Goal: Information Seeking & Learning: Find contact information

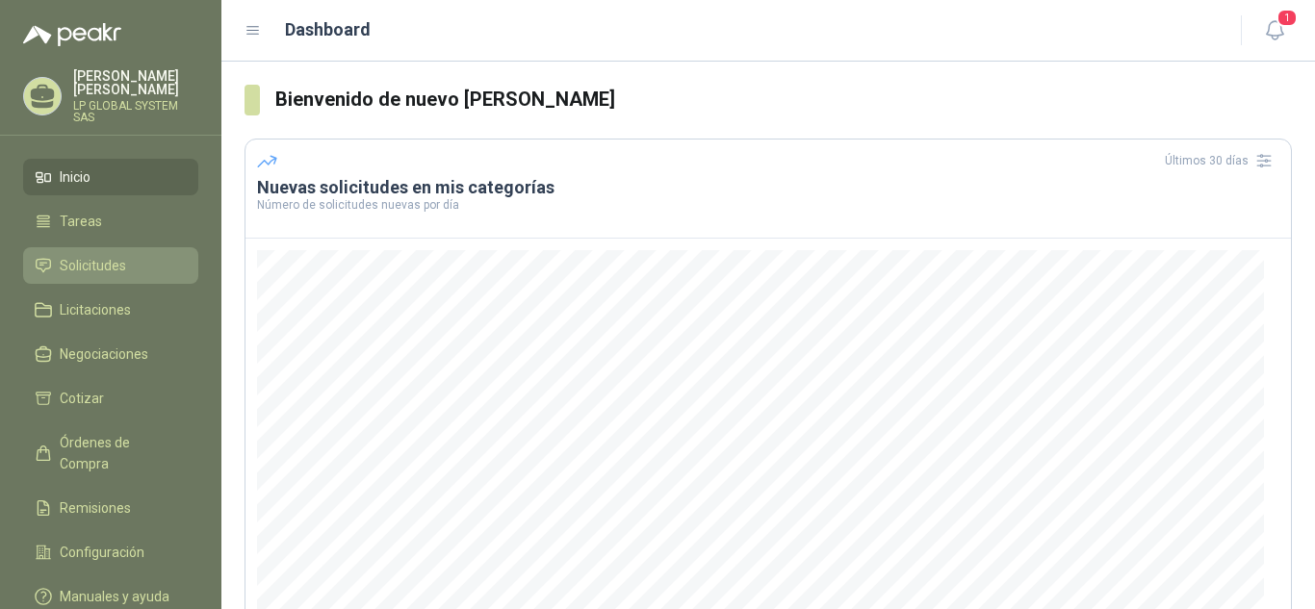
click at [121, 250] on link "Solicitudes" at bounding box center [110, 265] width 175 height 37
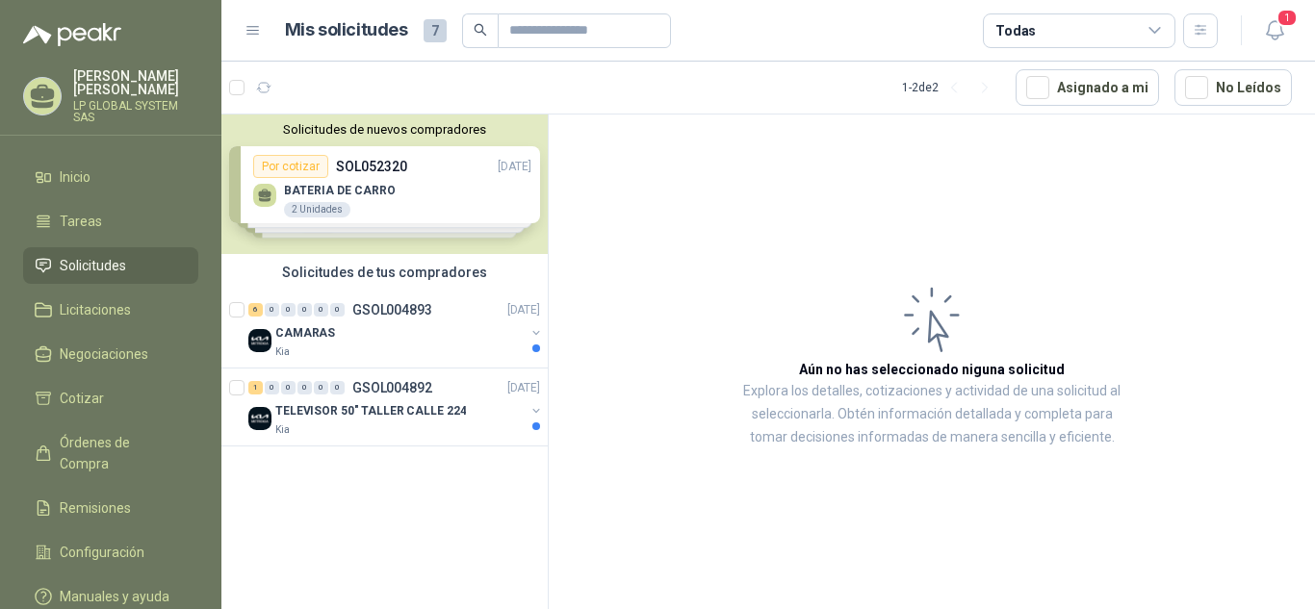
click at [456, 197] on div "Solicitudes de nuevos compradores Por cotizar SOL052320 [DATE] BATERIA [PERSON_…" at bounding box center [384, 185] width 326 height 140
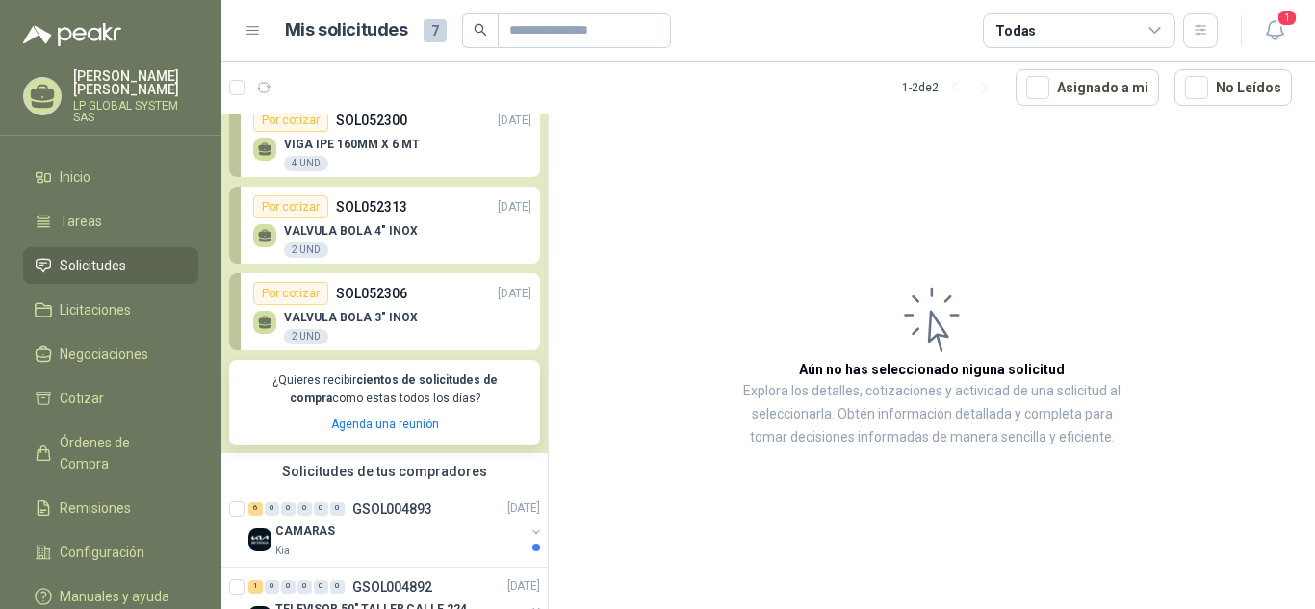
scroll to position [191, 0]
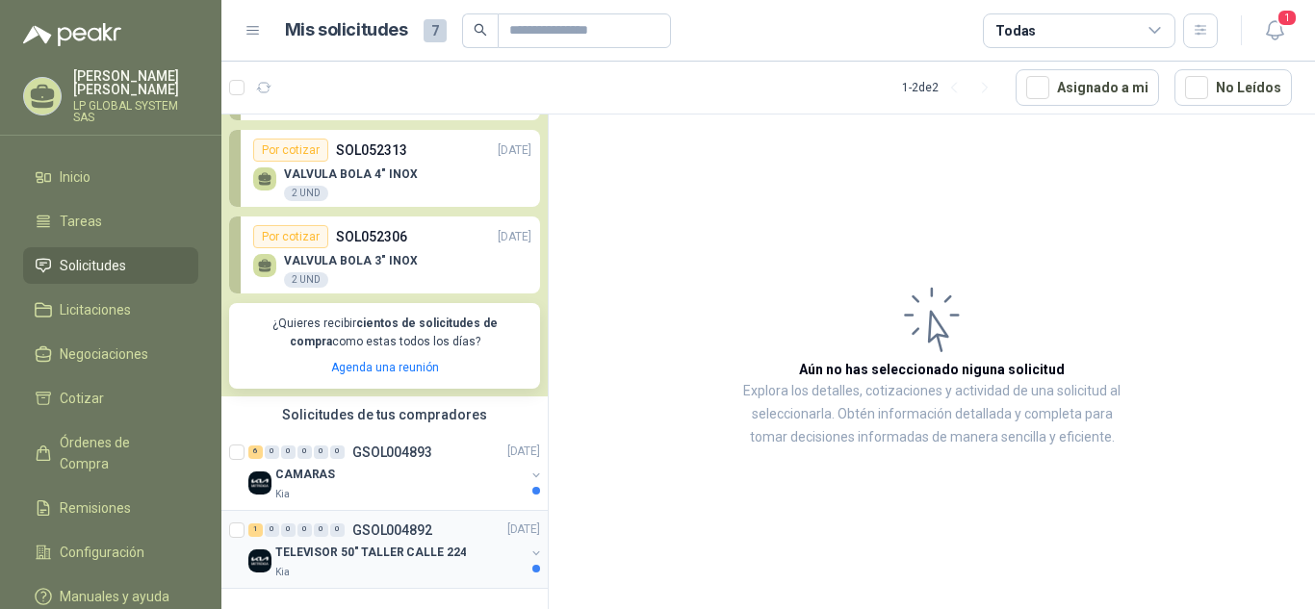
click at [347, 559] on p "TELEVISOR 50" TALLER CALLE 224" at bounding box center [370, 553] width 191 height 18
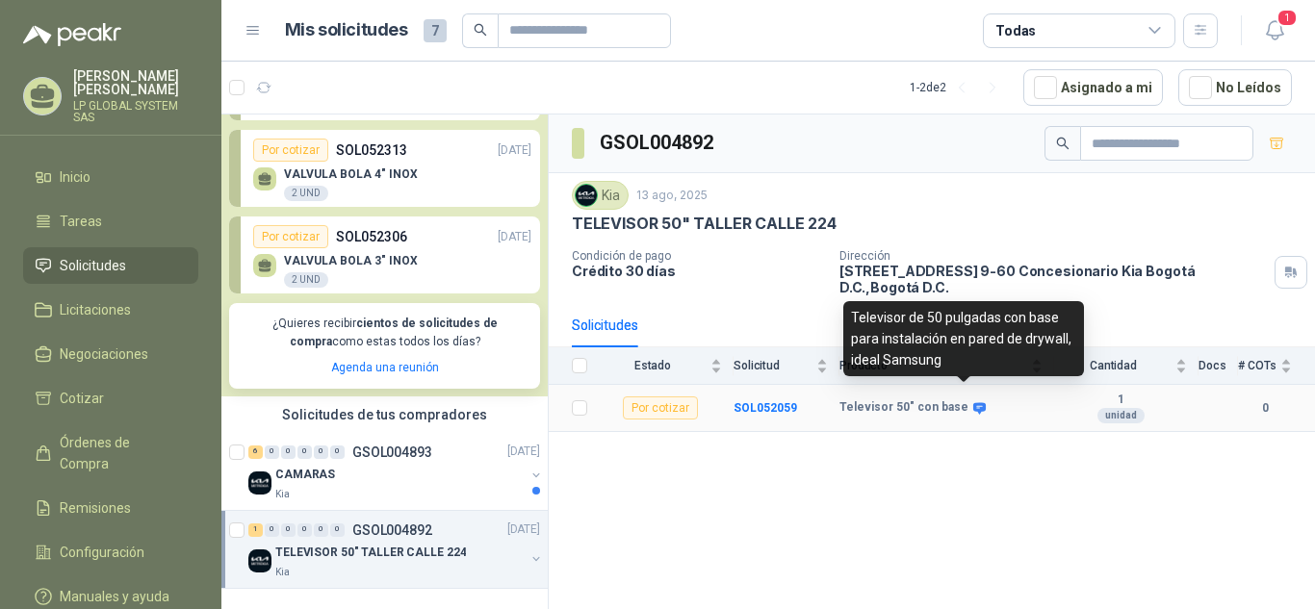
click at [972, 401] on icon at bounding box center [979, 408] width 14 height 14
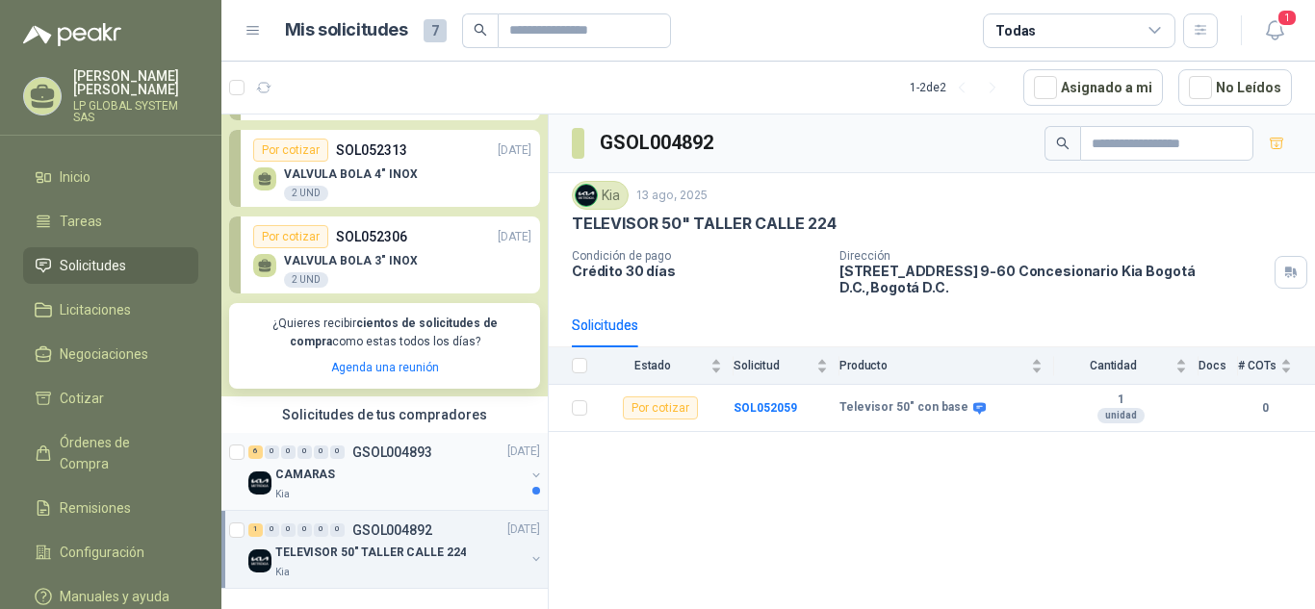
click at [343, 470] on div "CAMARAS" at bounding box center [399, 475] width 249 height 23
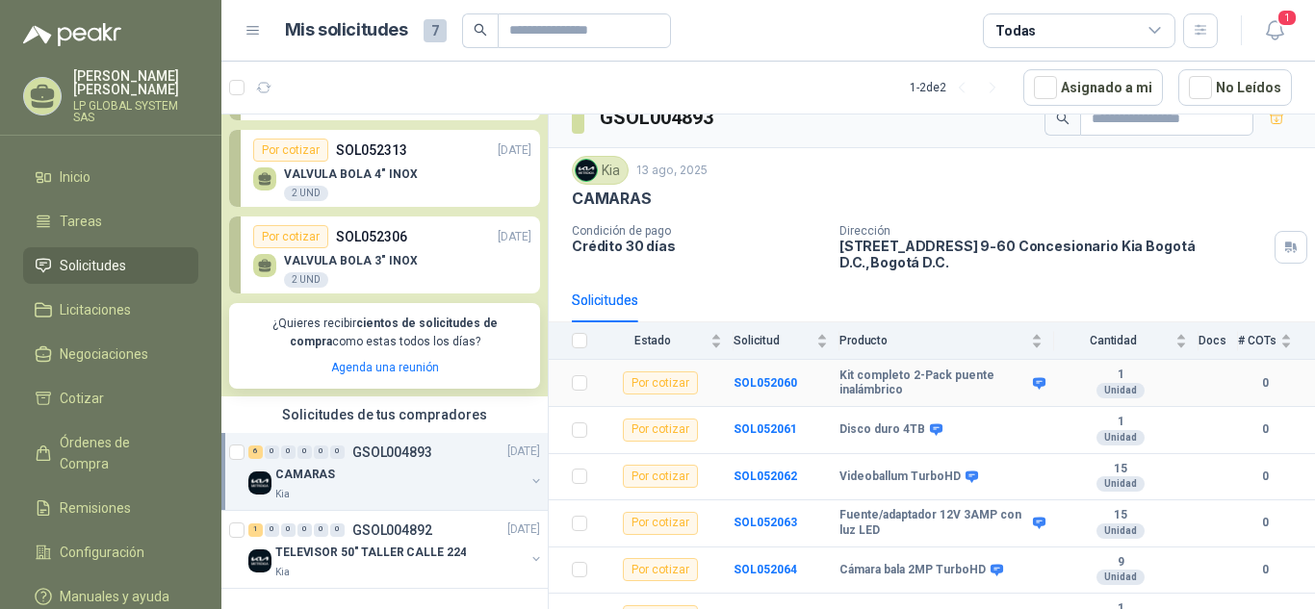
scroll to position [37, 0]
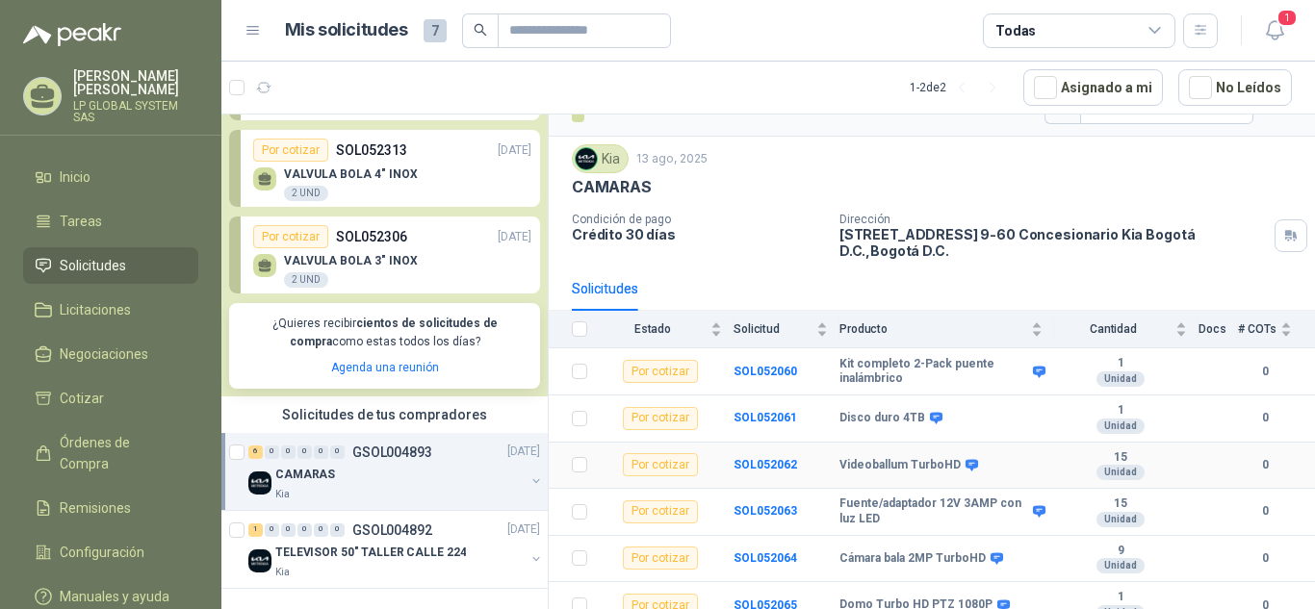
click at [973, 458] on div "Videoballum TurboHD" at bounding box center [940, 465] width 203 height 15
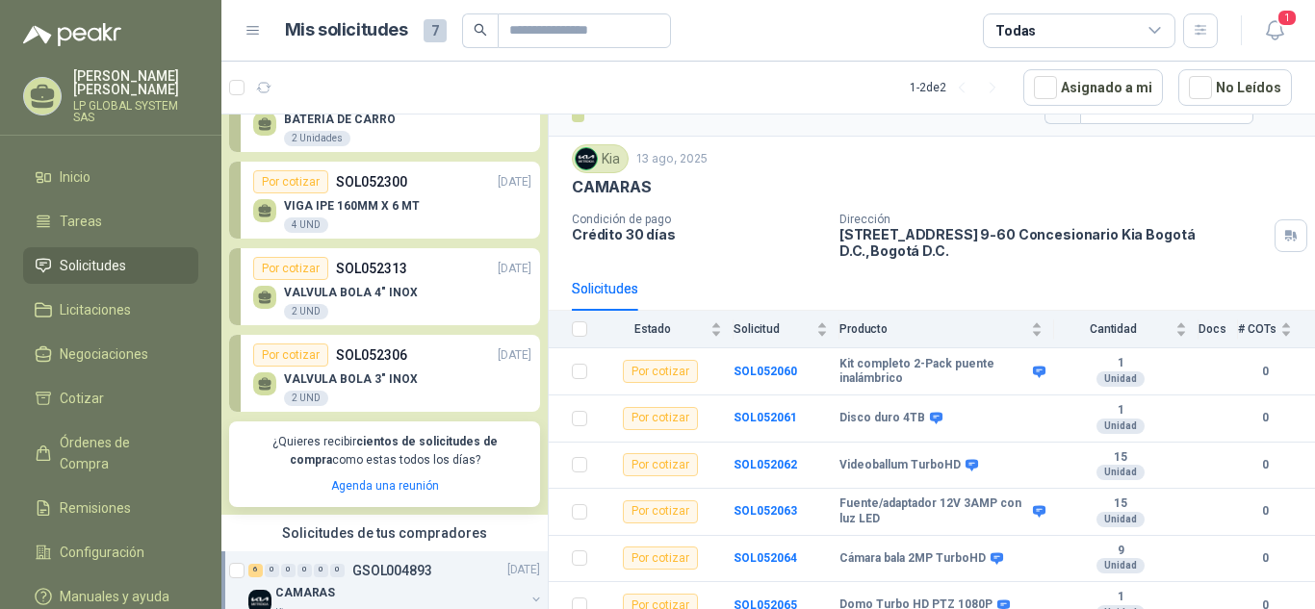
scroll to position [0, 0]
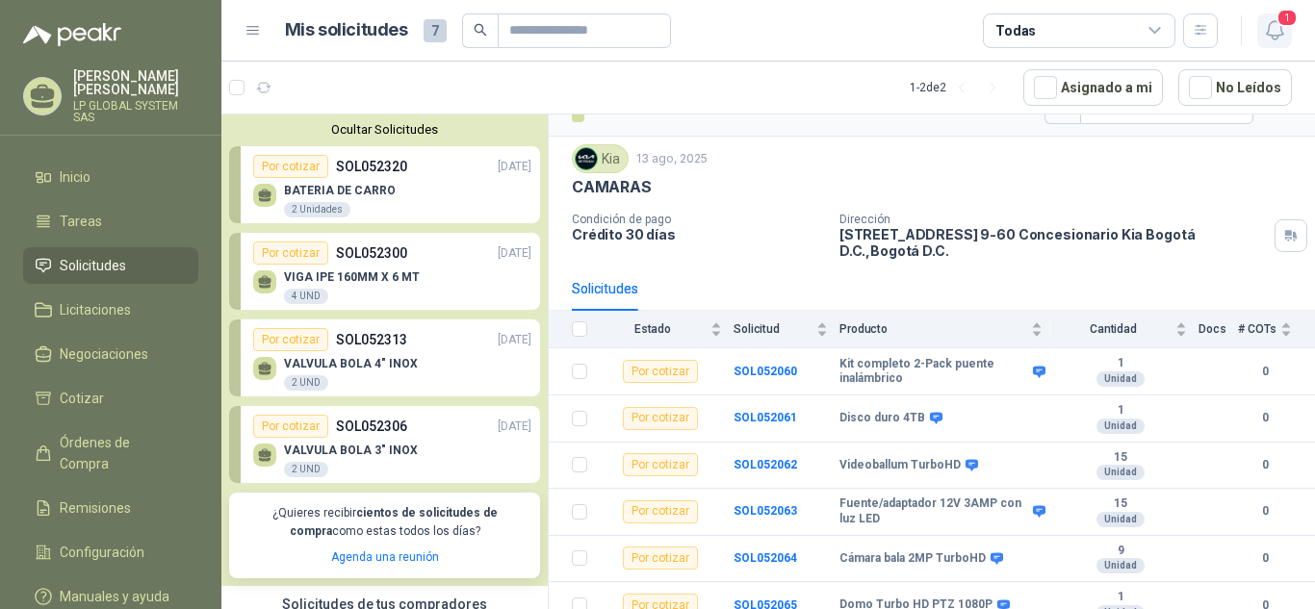
click at [1271, 39] on icon "button" at bounding box center [1275, 30] width 24 height 24
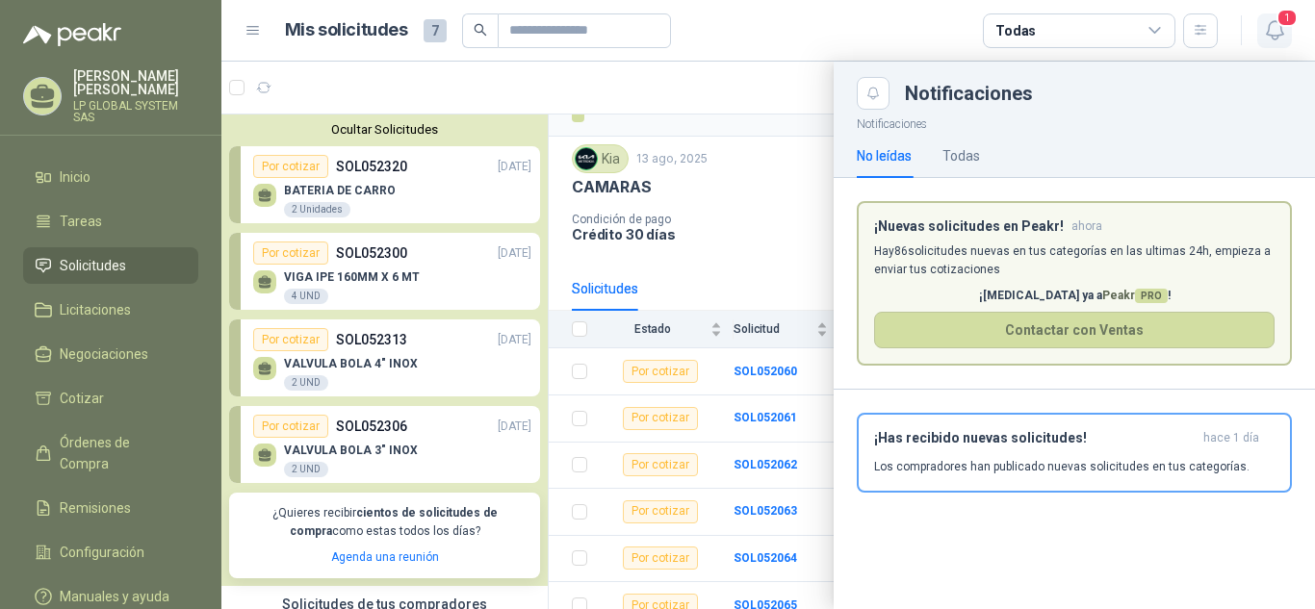
click at [1277, 28] on icon "button" at bounding box center [1275, 30] width 24 height 24
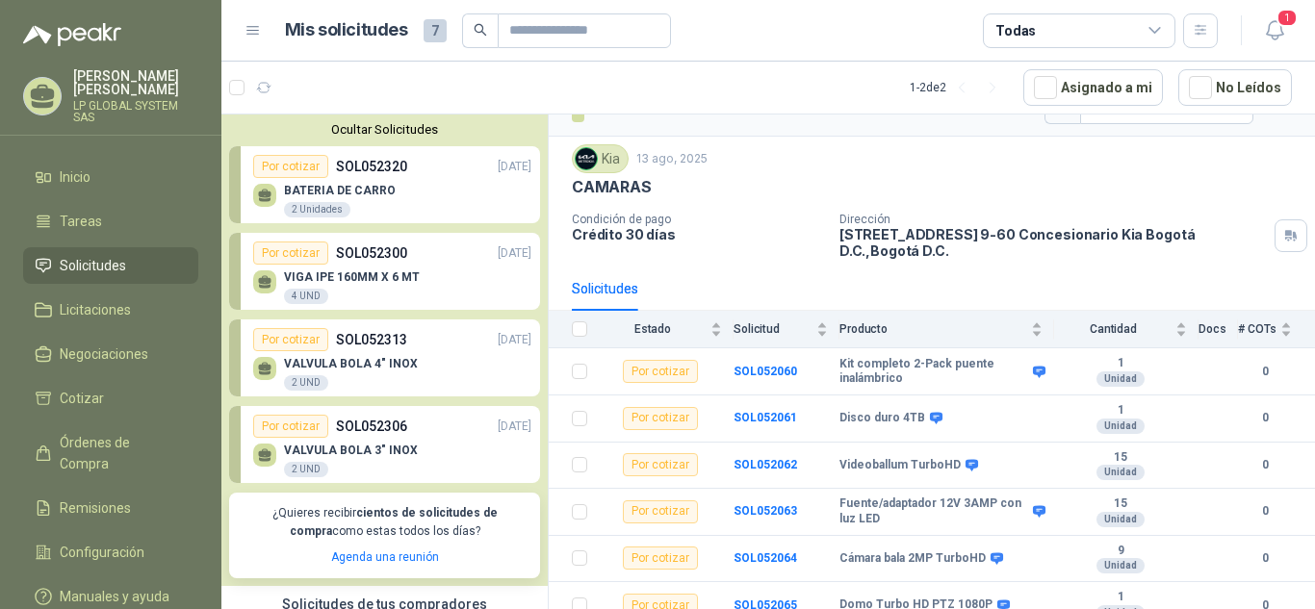
click at [97, 264] on span "Solicitudes" at bounding box center [93, 265] width 66 height 21
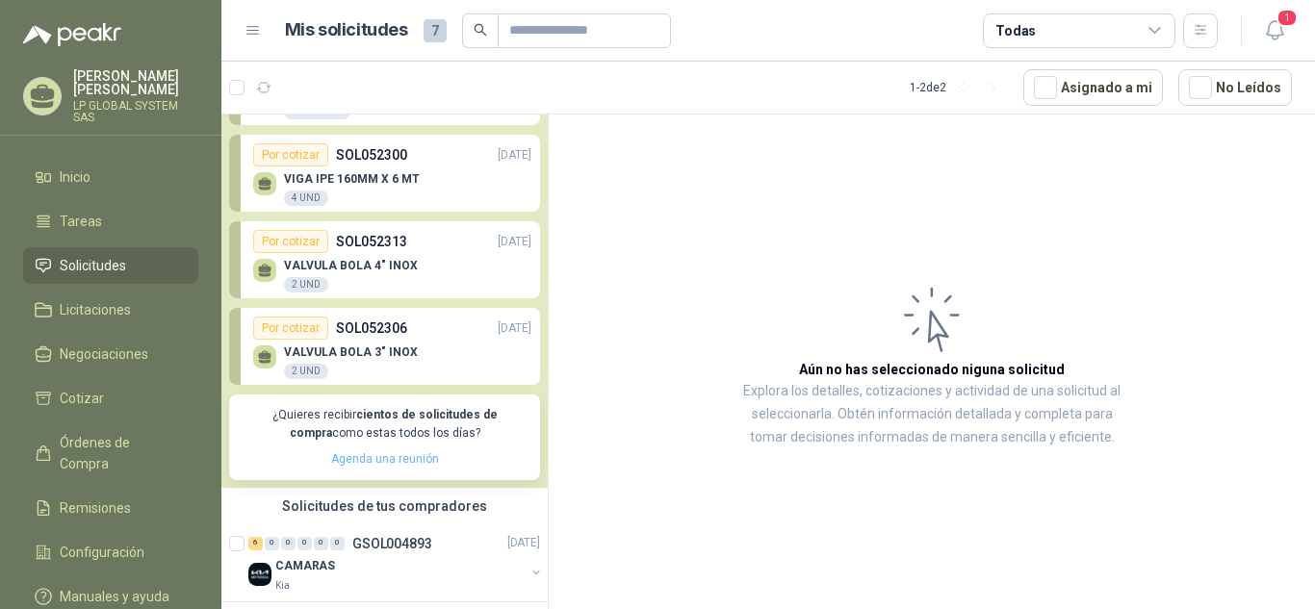
scroll to position [191, 0]
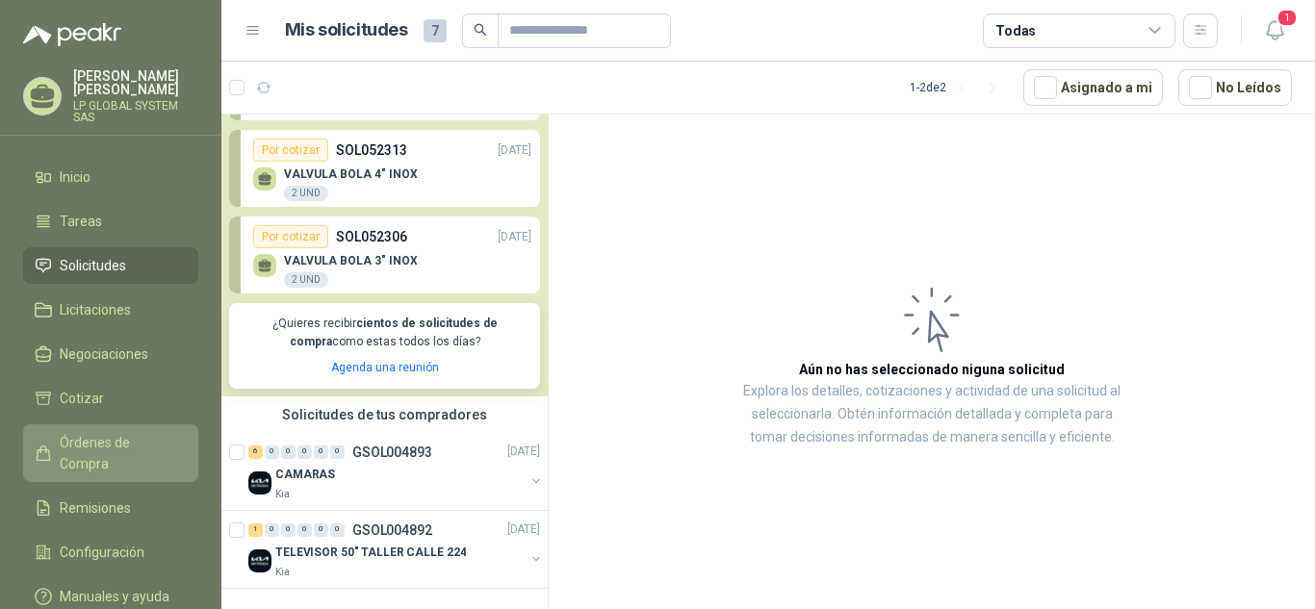
click at [152, 452] on span "Órdenes de Compra" at bounding box center [120, 453] width 120 height 42
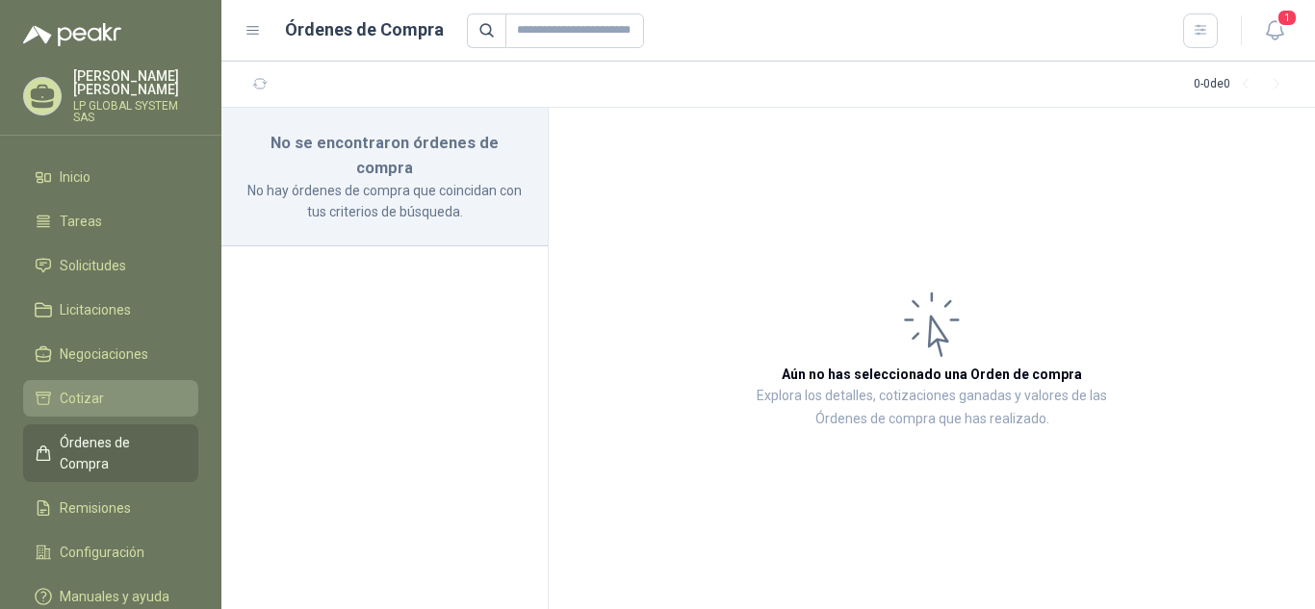
click at [95, 395] on span "Cotizar" at bounding box center [82, 398] width 44 height 21
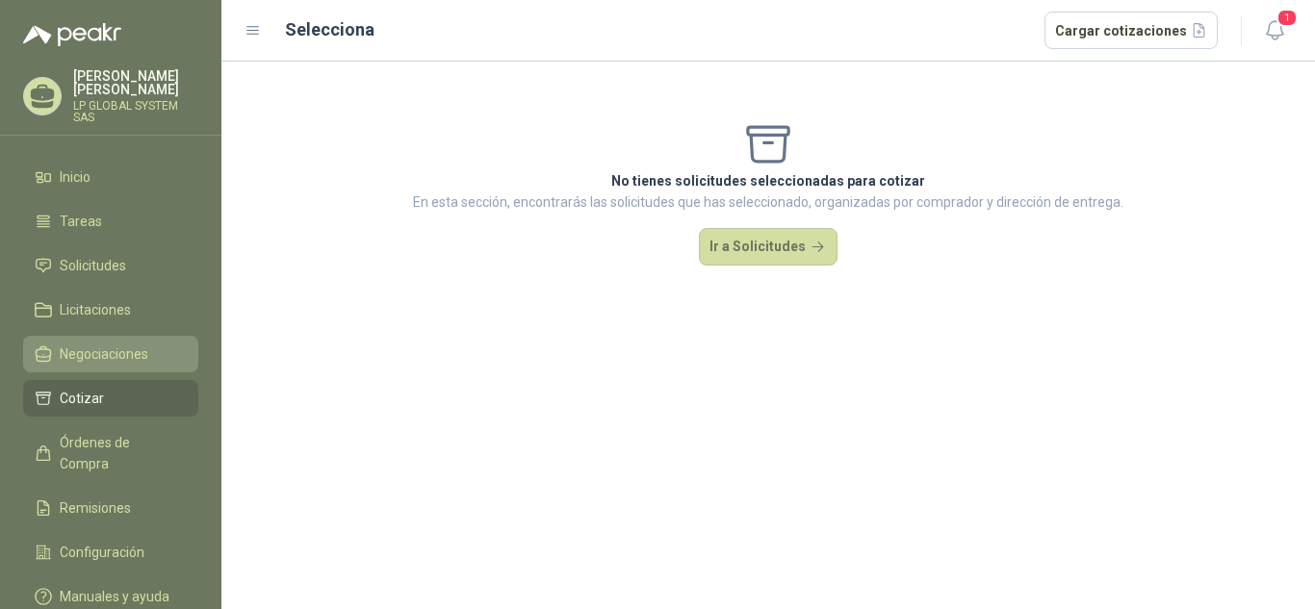
click at [104, 359] on span "Negociaciones" at bounding box center [104, 354] width 89 height 21
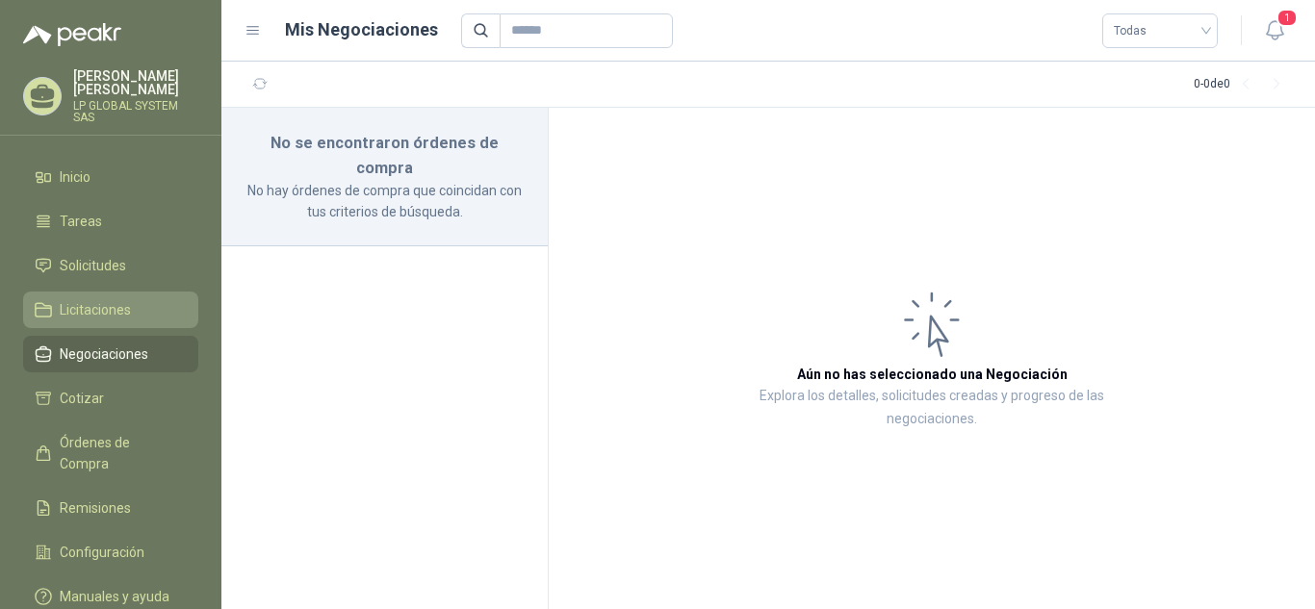
click at [111, 302] on span "Licitaciones" at bounding box center [95, 309] width 71 height 21
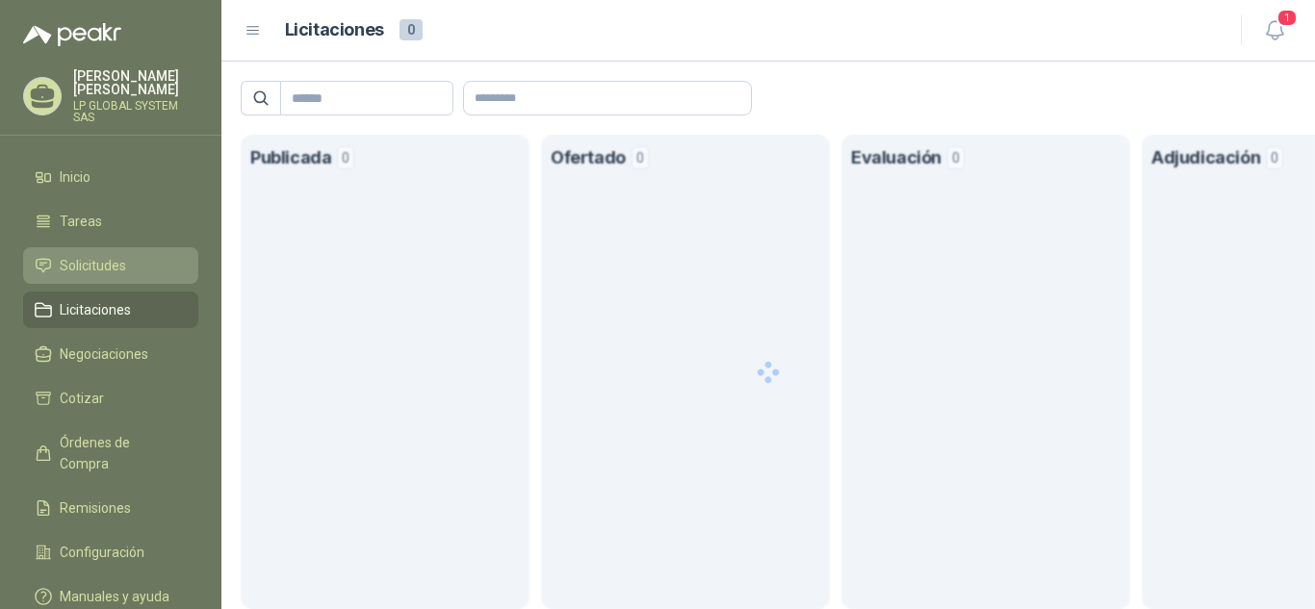
click at [110, 273] on span "Solicitudes" at bounding box center [93, 265] width 66 height 21
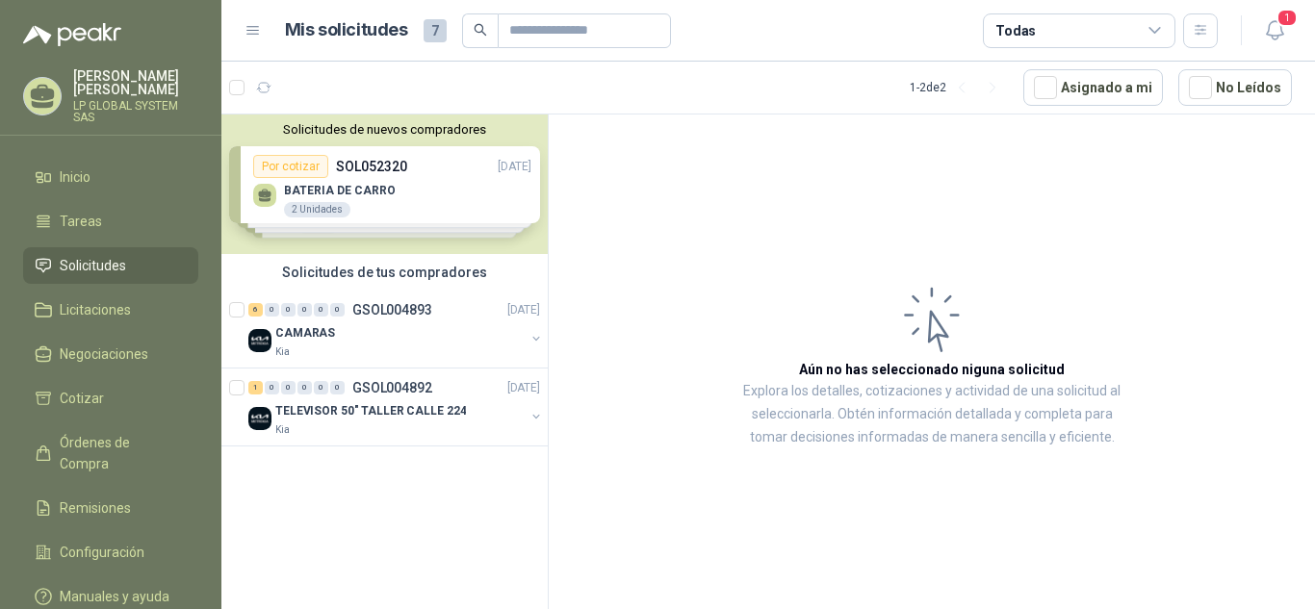
click at [468, 196] on div "Solicitudes de nuevos compradores Por cotizar SOL052320 [DATE] BATERIA [PERSON_…" at bounding box center [384, 185] width 326 height 140
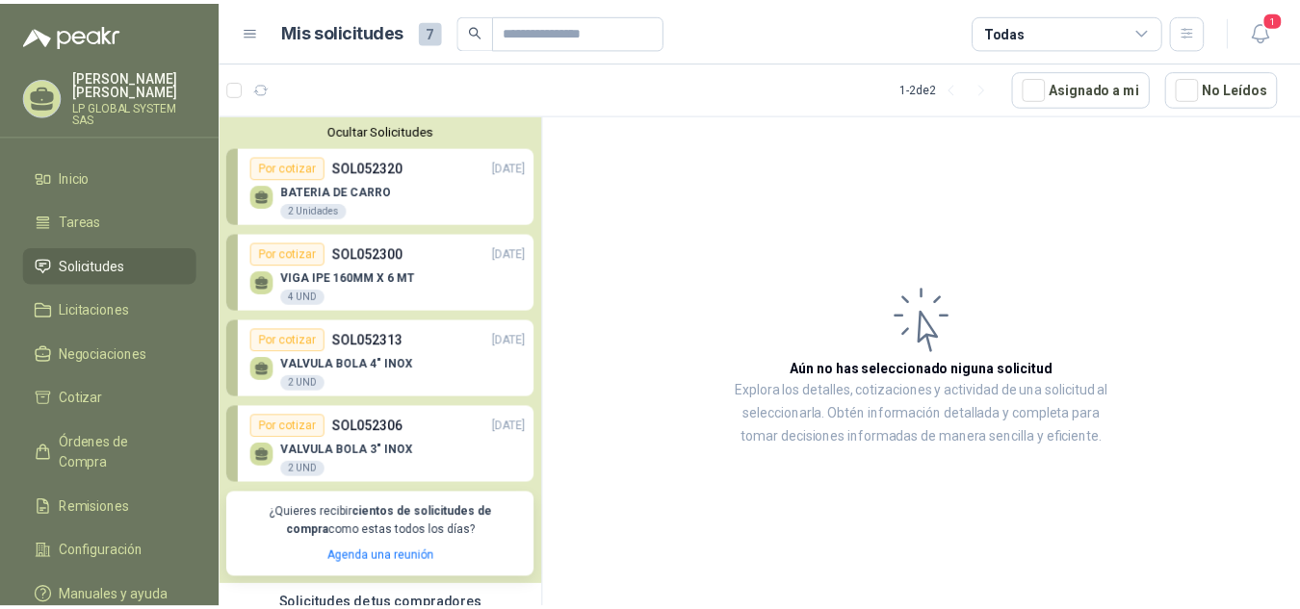
scroll to position [191, 0]
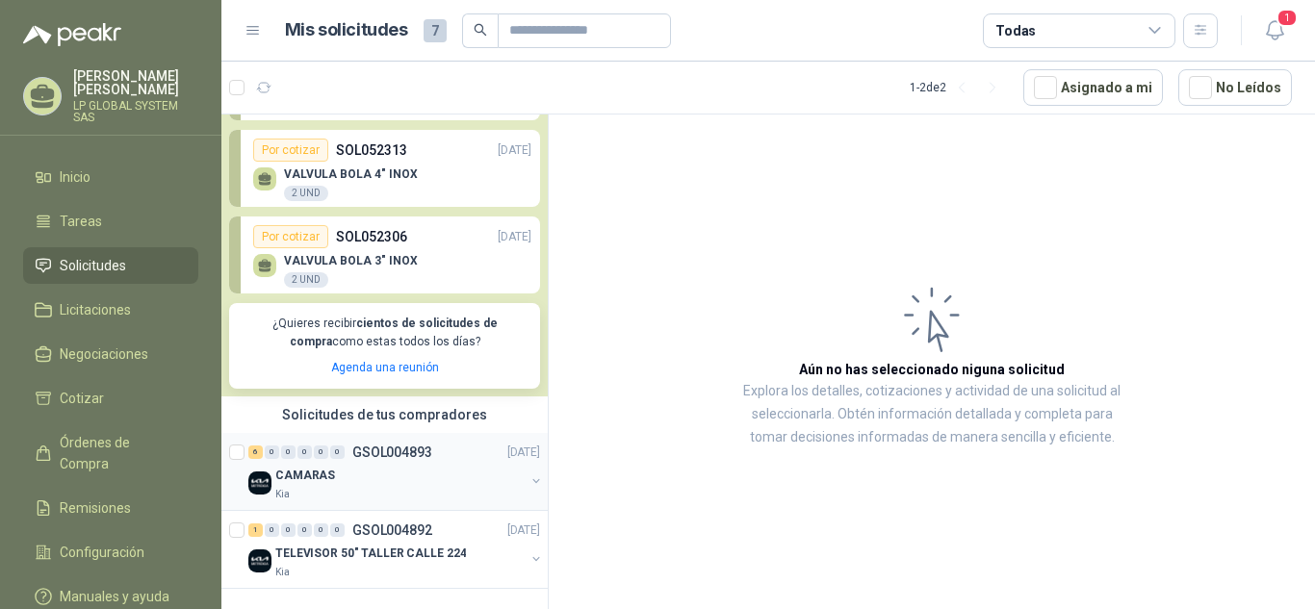
click at [348, 479] on div "CAMARAS" at bounding box center [399, 475] width 249 height 23
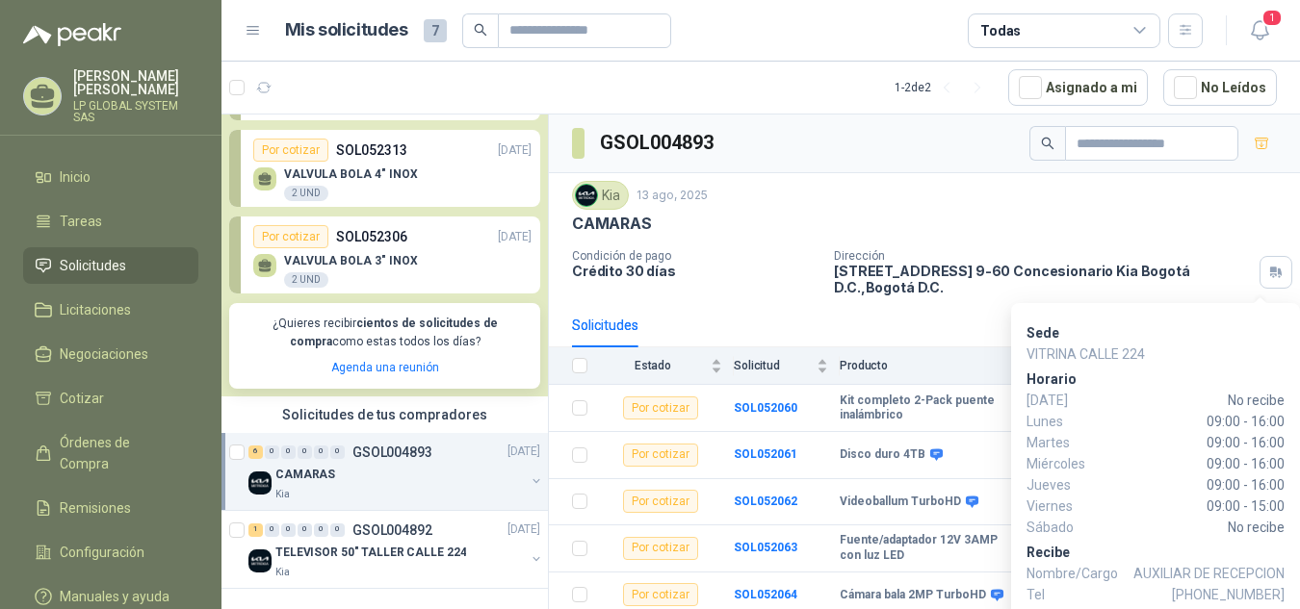
click at [1257, 580] on span "AUXILIAR DE RECEPCION" at bounding box center [1208, 573] width 151 height 21
click at [1257, 595] on span "[PHONE_NUMBER]" at bounding box center [1228, 594] width 113 height 21
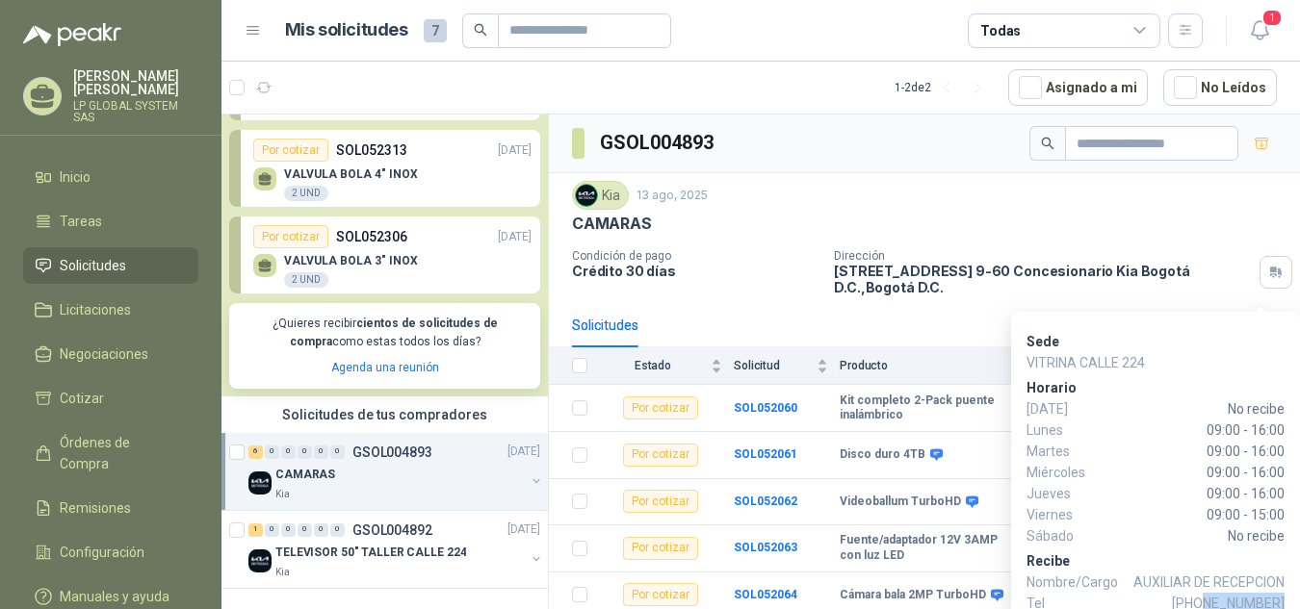
click at [1258, 595] on div "Sede VITRINA CALLE 224 [PERSON_NAME][DATE] No recibe [DATE] 09:00 - 16:00 [DATE…" at bounding box center [1155, 471] width 289 height 318
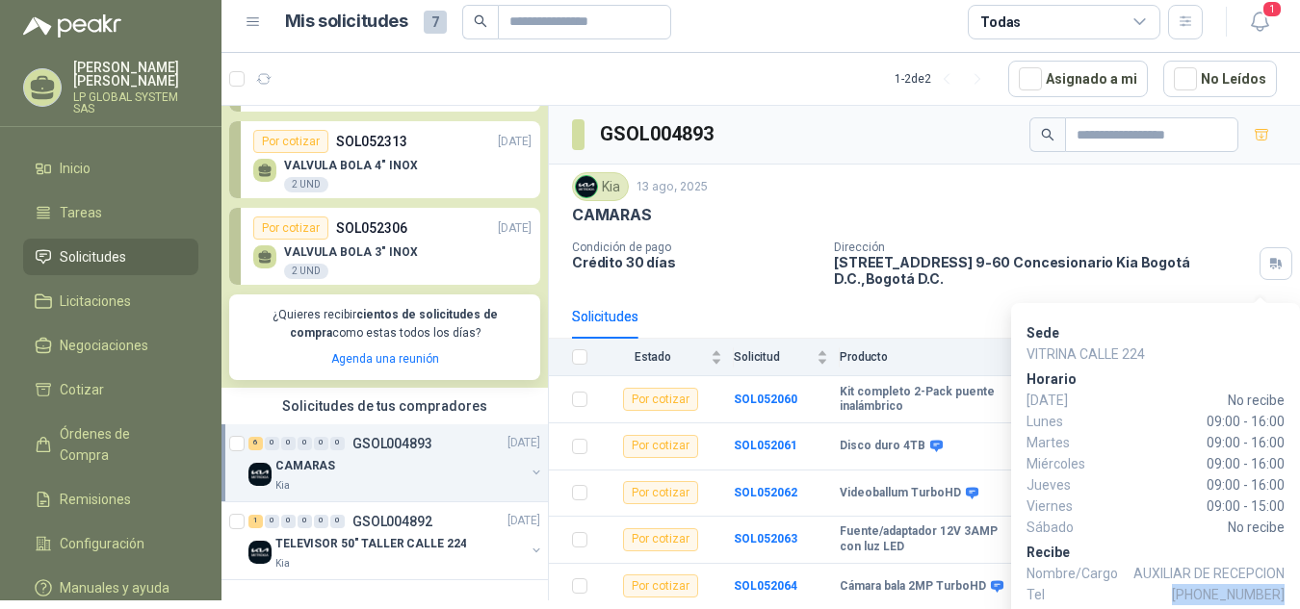
click at [1258, 595] on span "[PHONE_NUMBER]" at bounding box center [1228, 594] width 113 height 21
click at [1111, 485] on span "09:00 - 16:00" at bounding box center [1193, 485] width 181 height 21
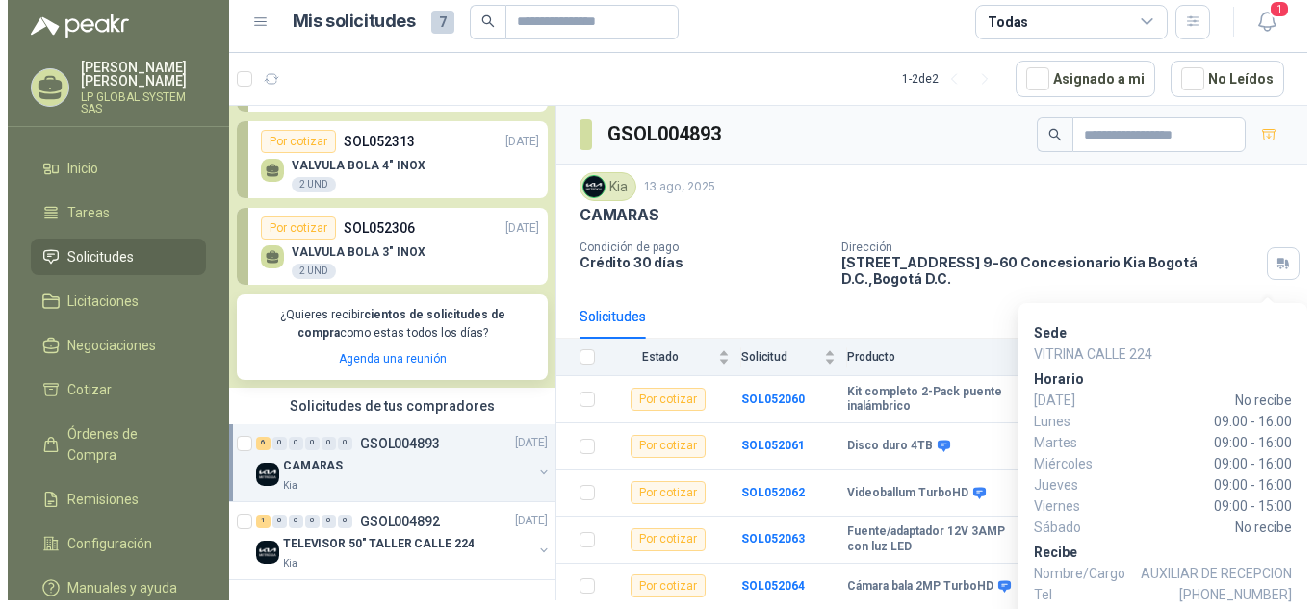
scroll to position [0, 0]
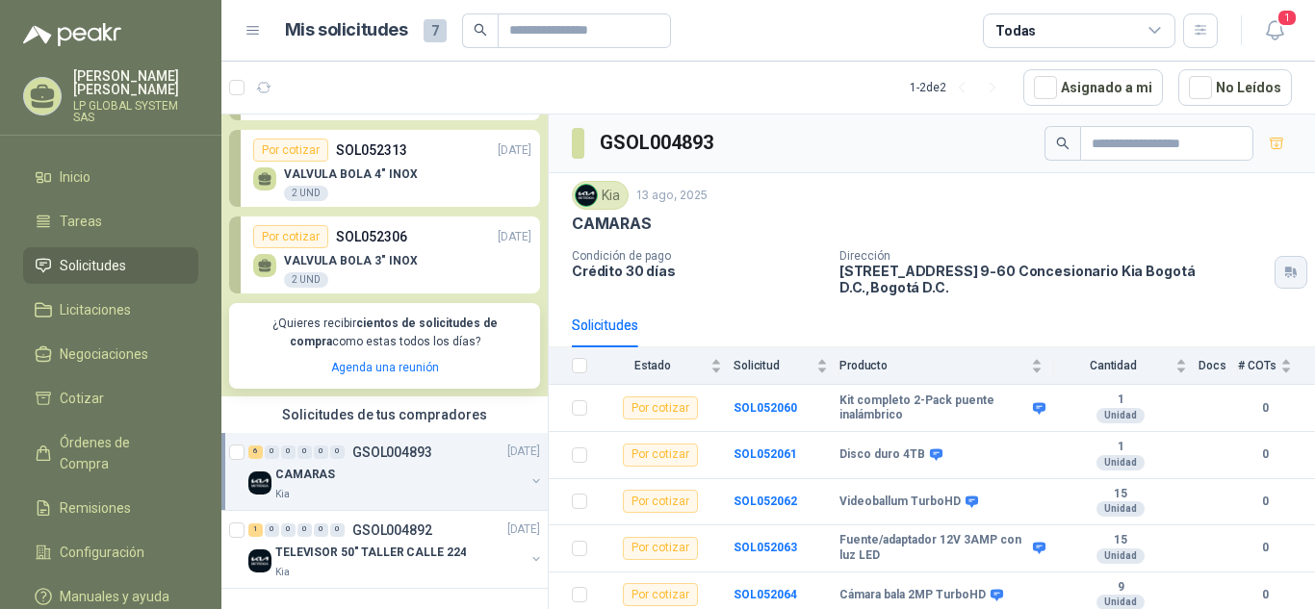
click at [1275, 258] on button "button" at bounding box center [1291, 272] width 33 height 33
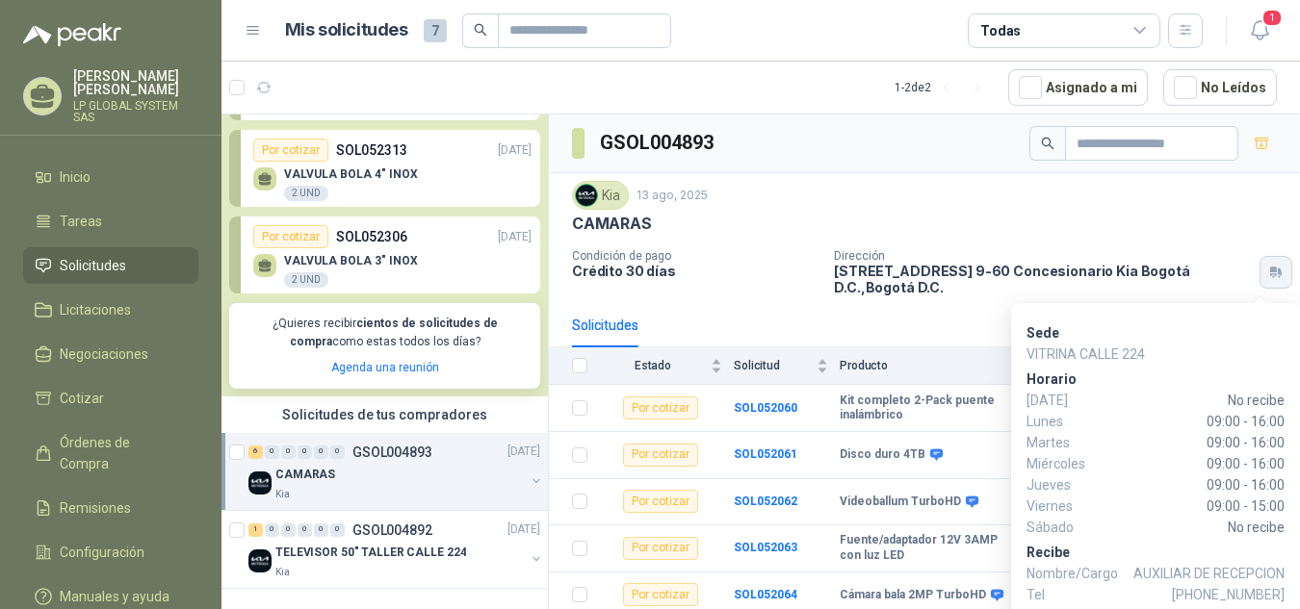
click at [1262, 262] on button "button" at bounding box center [1275, 272] width 33 height 33
click at [1270, 274] on icon "button" at bounding box center [1273, 275] width 7 height 3
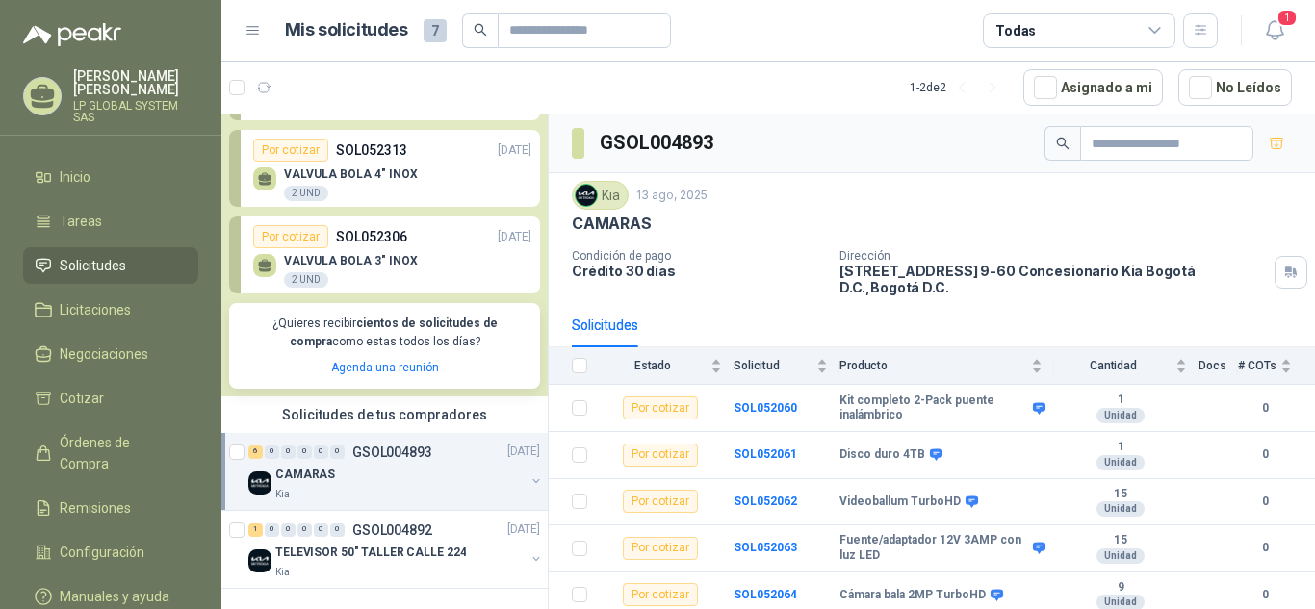
click at [621, 277] on p "Crédito 30 días" at bounding box center [698, 271] width 252 height 16
click at [613, 193] on div "Kia" at bounding box center [600, 195] width 57 height 29
click at [428, 528] on p "GSOL004892" at bounding box center [392, 530] width 80 height 13
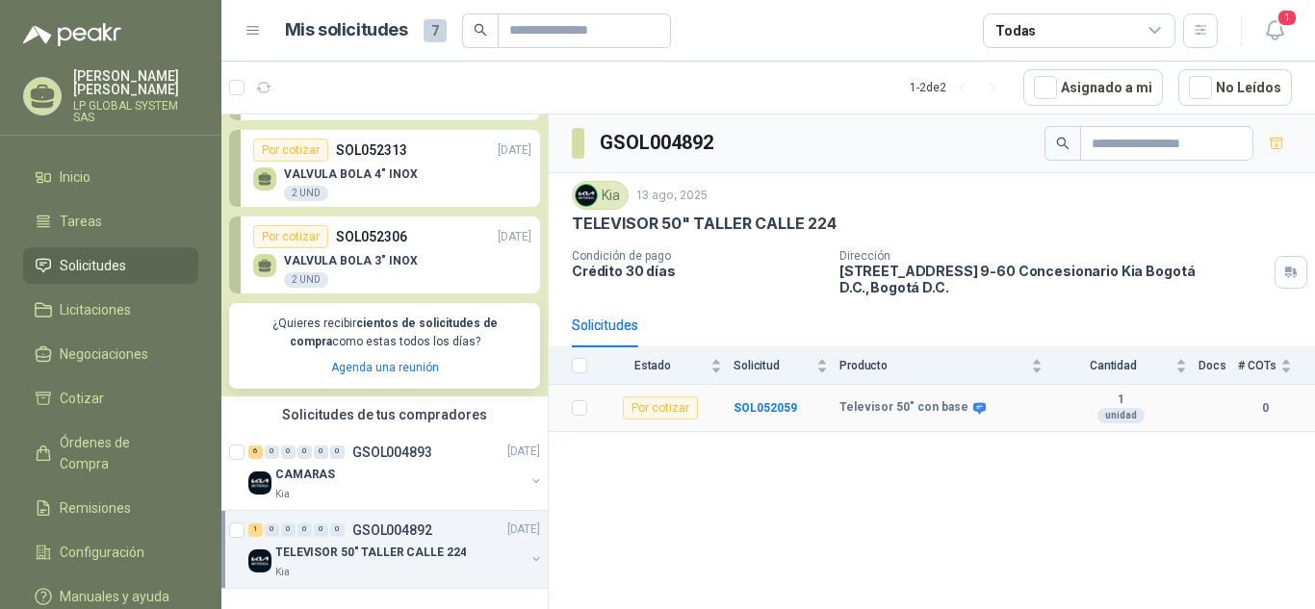
click at [848, 400] on b "Televisor 50" con base" at bounding box center [903, 407] width 129 height 15
click at [764, 401] on b "SOL052059" at bounding box center [766, 407] width 64 height 13
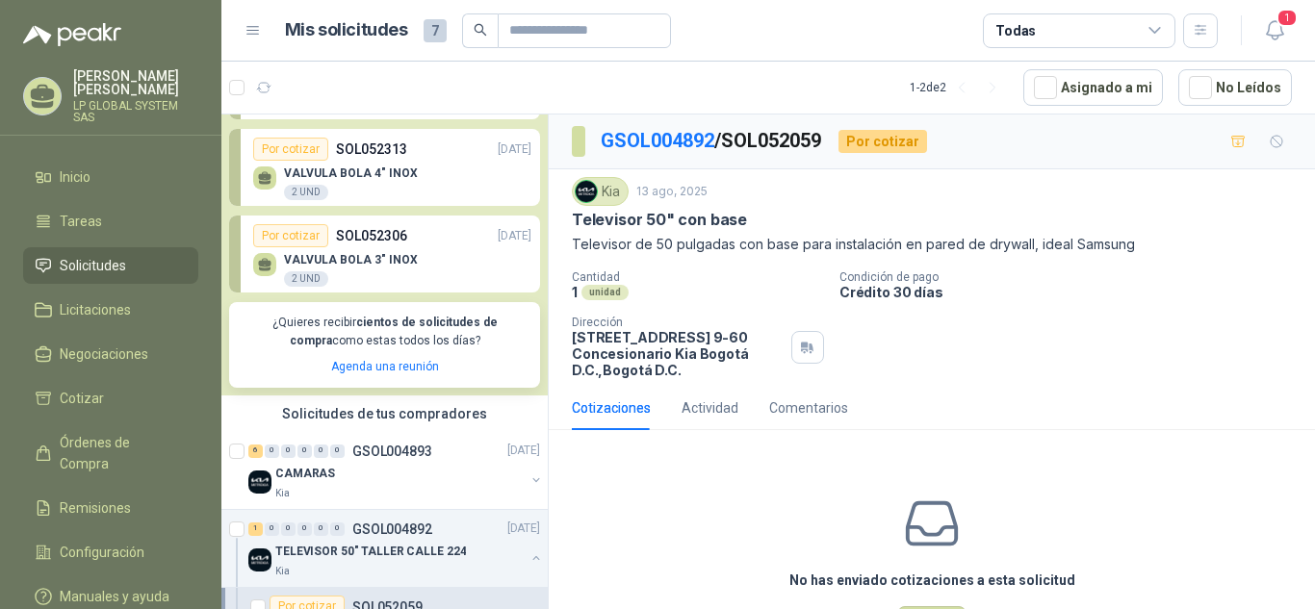
scroll to position [76, 0]
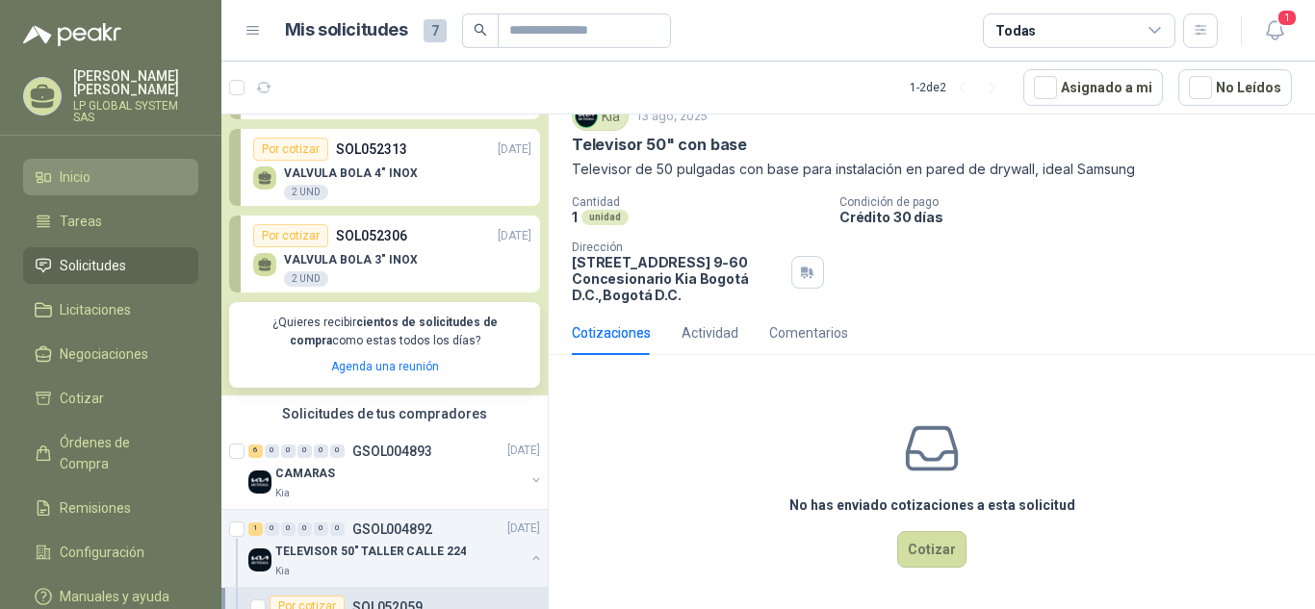
click at [70, 174] on span "Inicio" at bounding box center [75, 177] width 31 height 21
